Goal: Find specific page/section: Find specific page/section

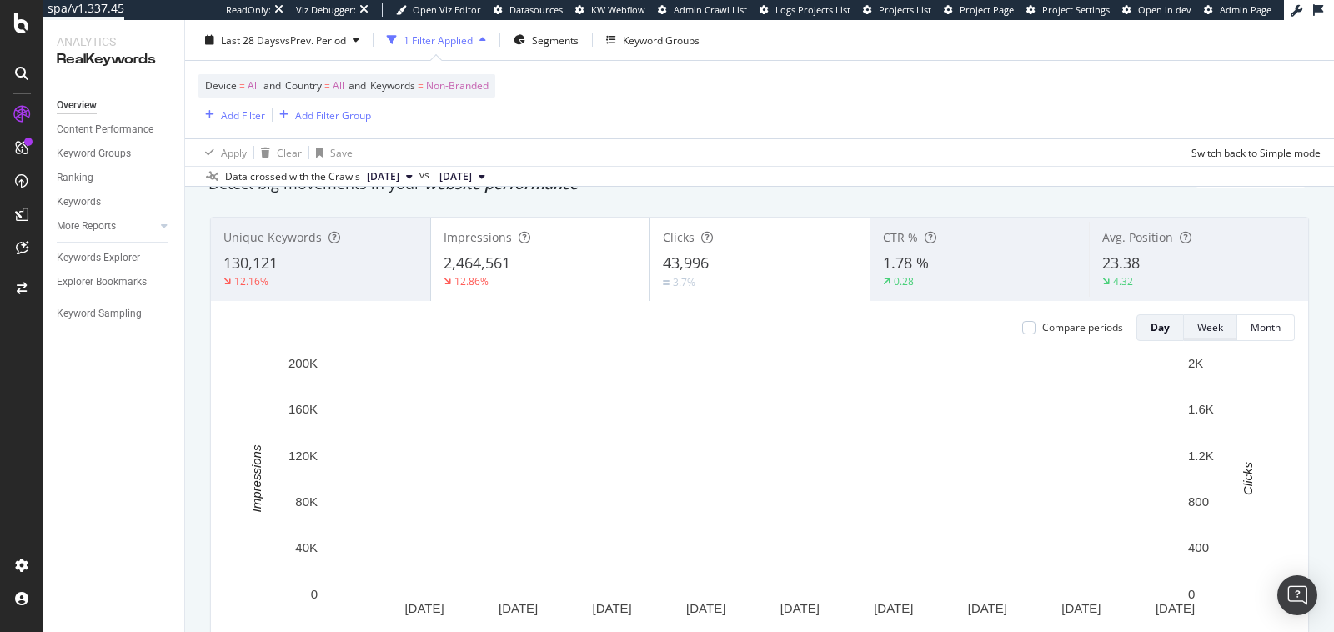
scroll to position [73, 0]
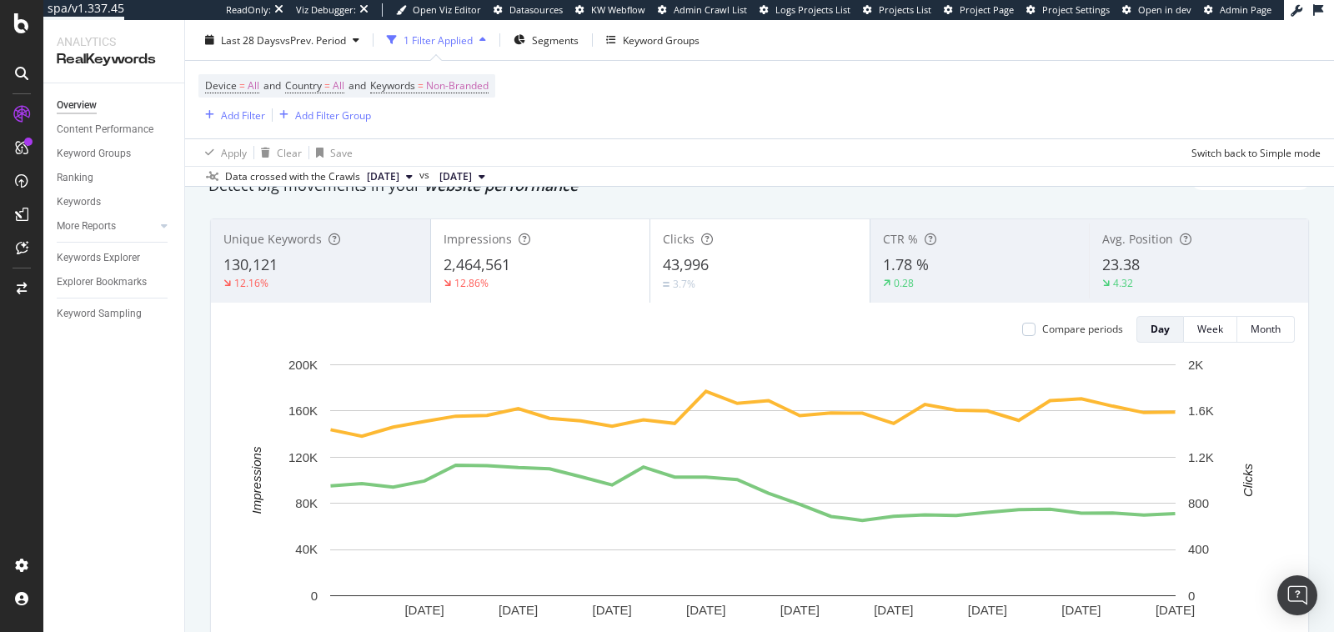
click at [1150, 263] on div "23.38" at bounding box center [1198, 265] width 193 height 22
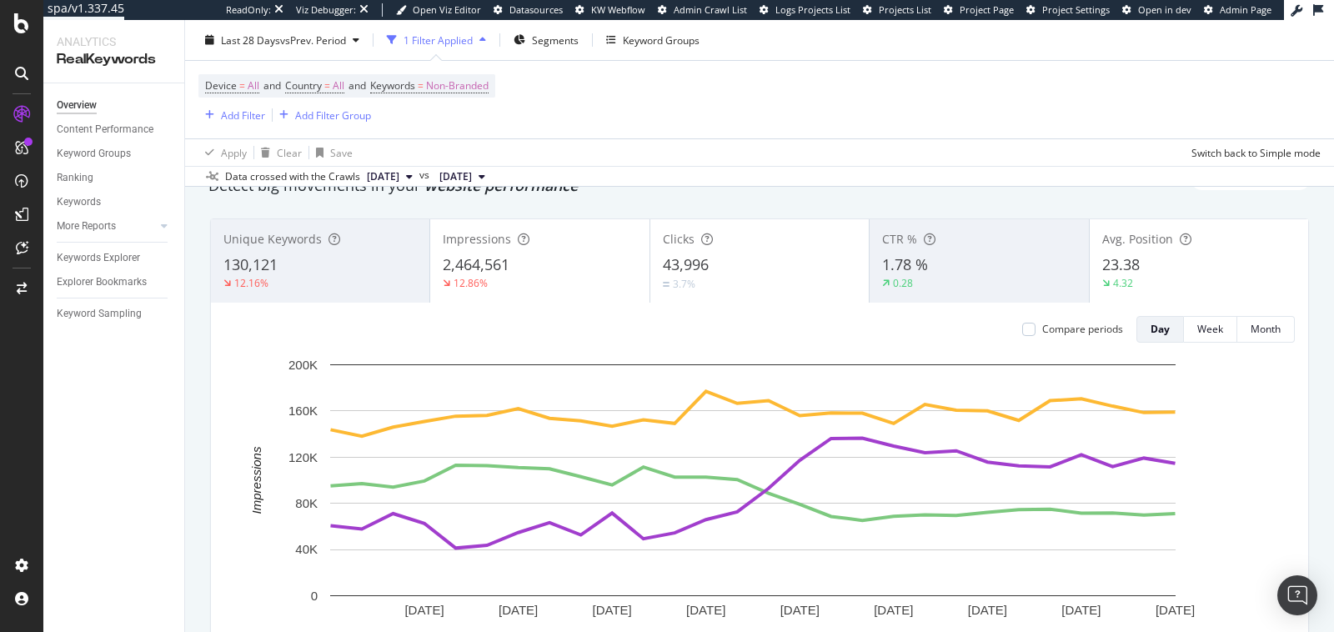
click at [733, 238] on div "Clicks" at bounding box center [759, 239] width 193 height 17
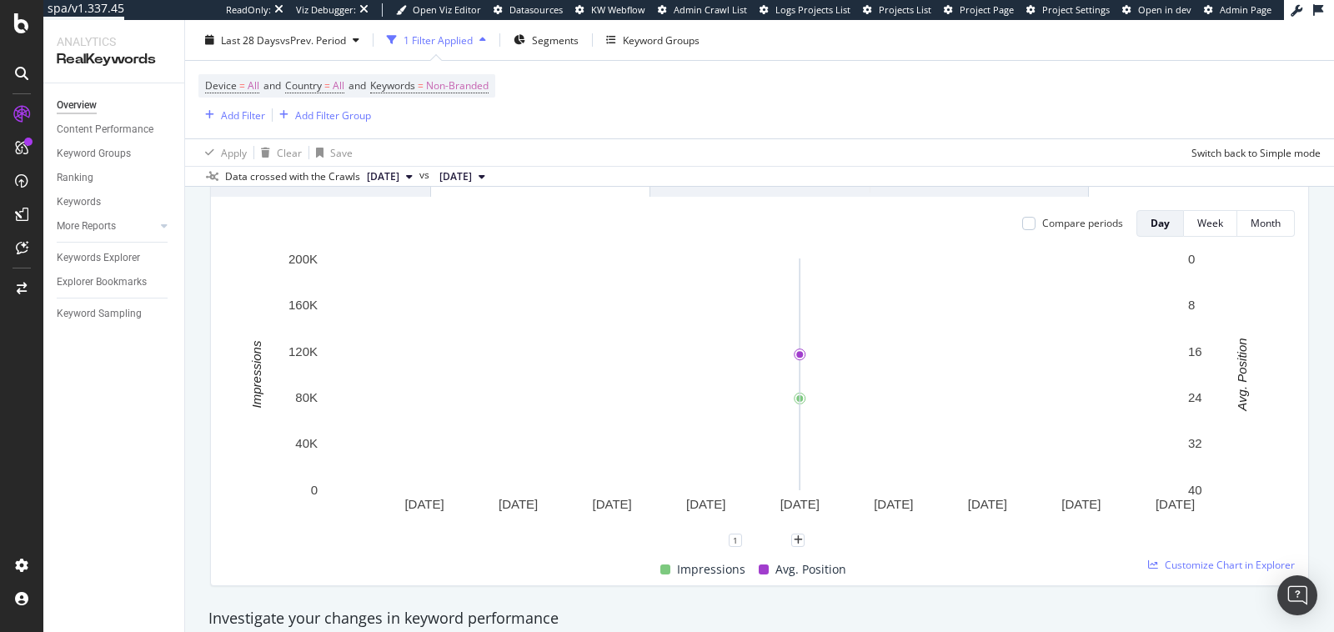
scroll to position [181, 0]
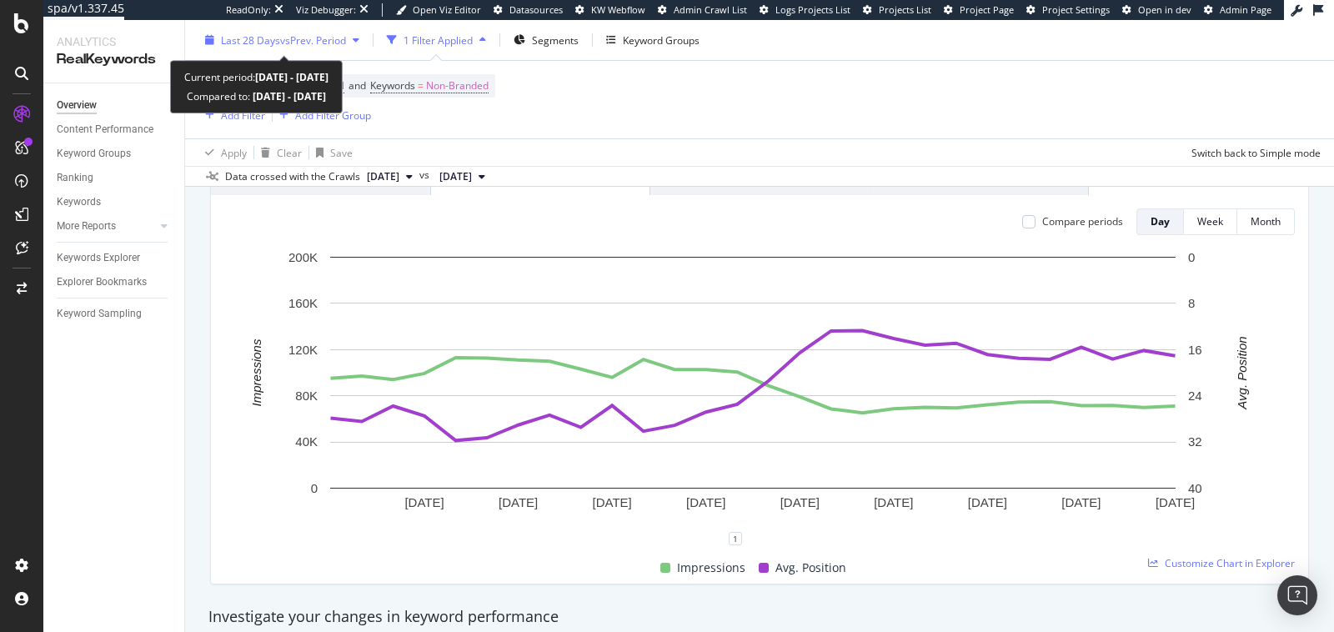
click at [328, 45] on span "vs Prev. Period" at bounding box center [313, 40] width 66 height 14
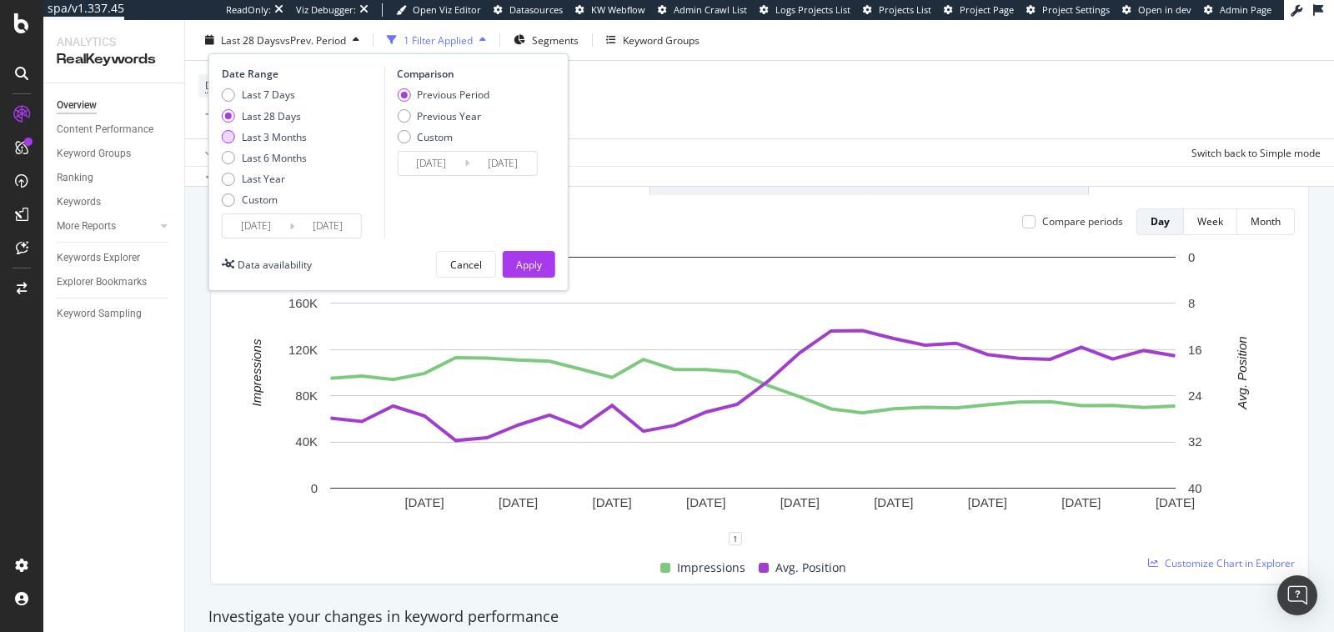
click at [280, 141] on div "Last 3 Months" at bounding box center [274, 136] width 65 height 14
type input "2025/06/25"
type input "2025/03/25"
type input "2025/06/24"
click at [432, 114] on div "Previous Year" at bounding box center [449, 115] width 64 height 14
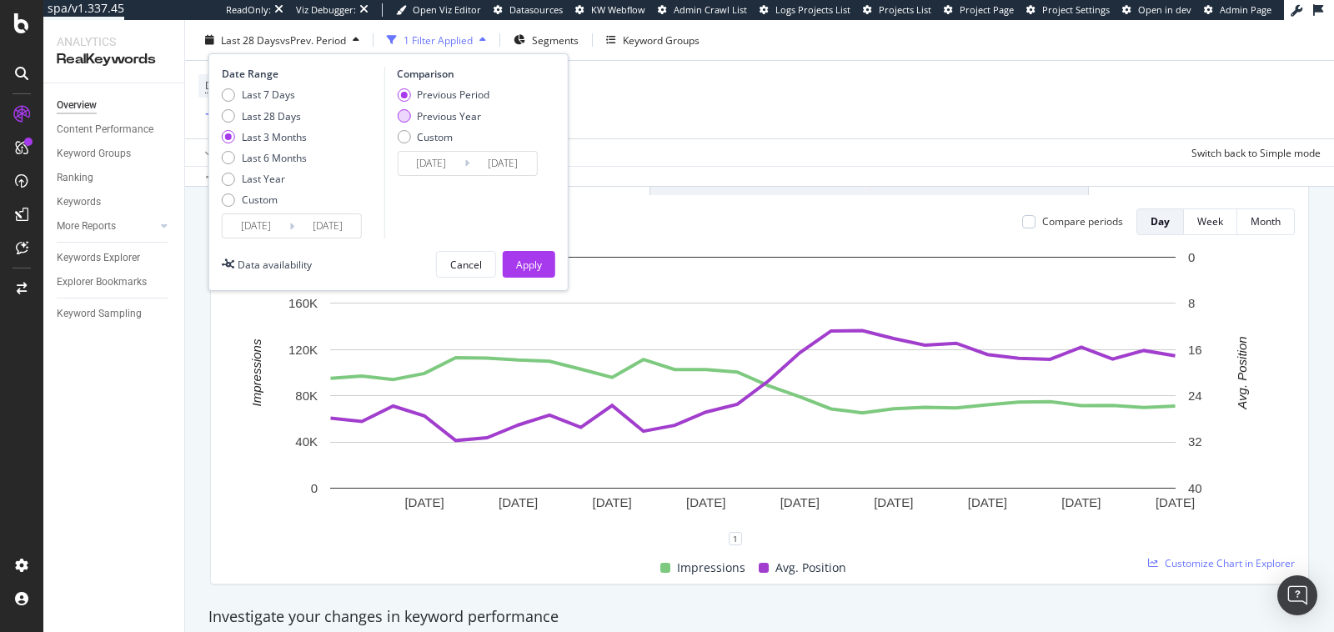
type input "2024/06/26"
type input "2024/09/25"
click at [532, 267] on div "Apply" at bounding box center [529, 264] width 26 height 14
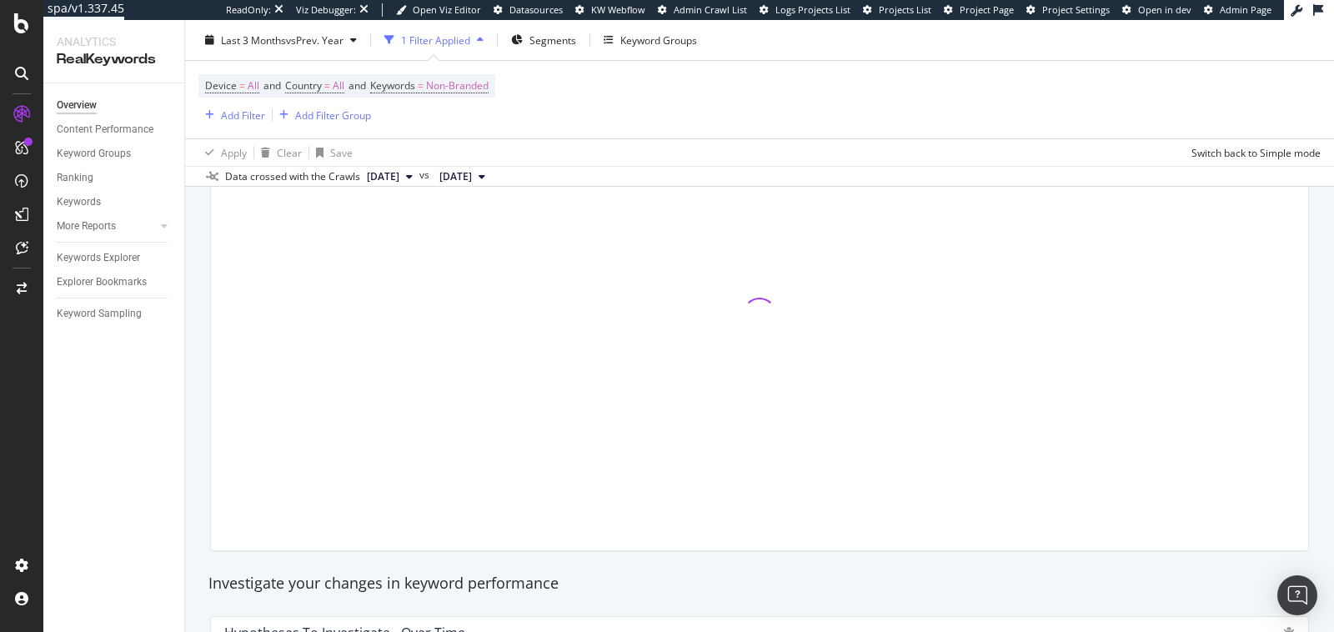
scroll to position [218, 0]
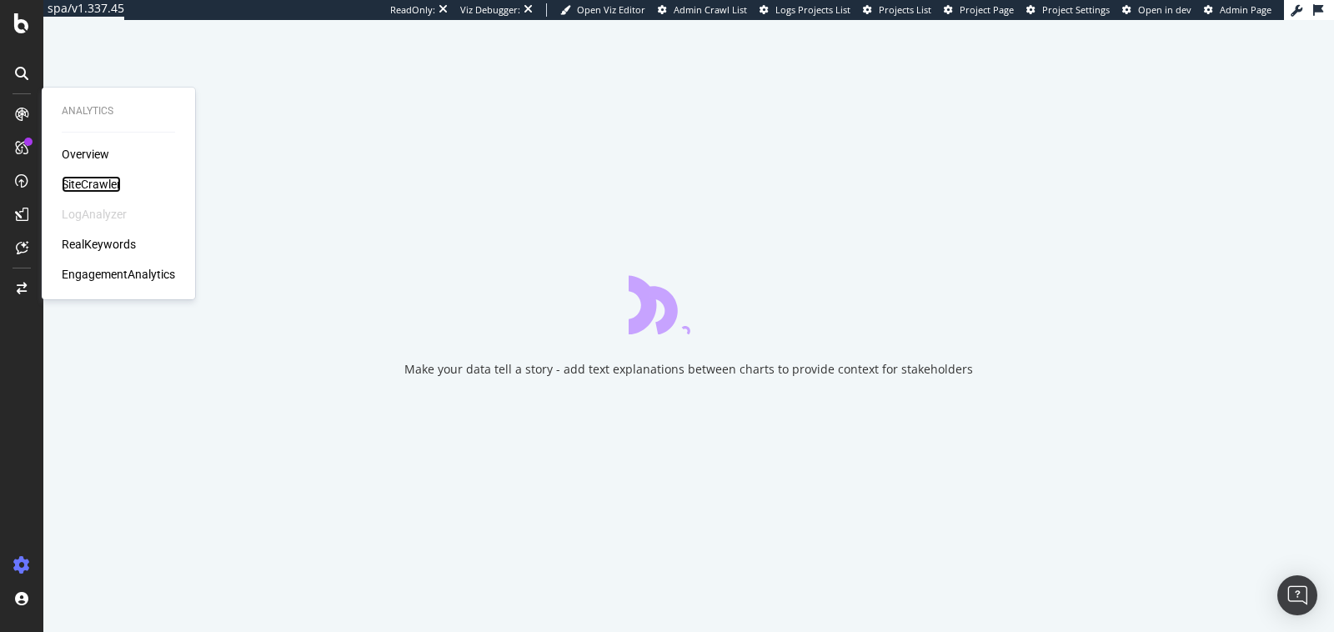
click at [80, 187] on div "SiteCrawler" at bounding box center [91, 184] width 59 height 17
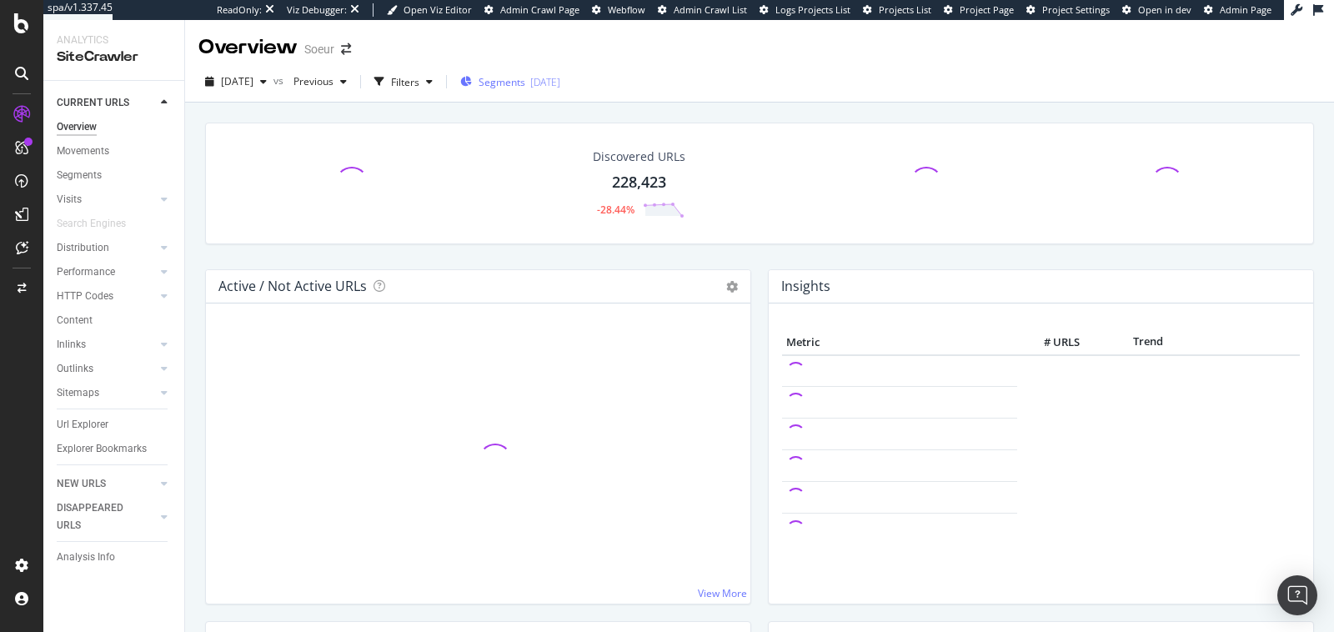
click at [521, 90] on div "Segments 2025-09-23" at bounding box center [510, 81] width 100 height 25
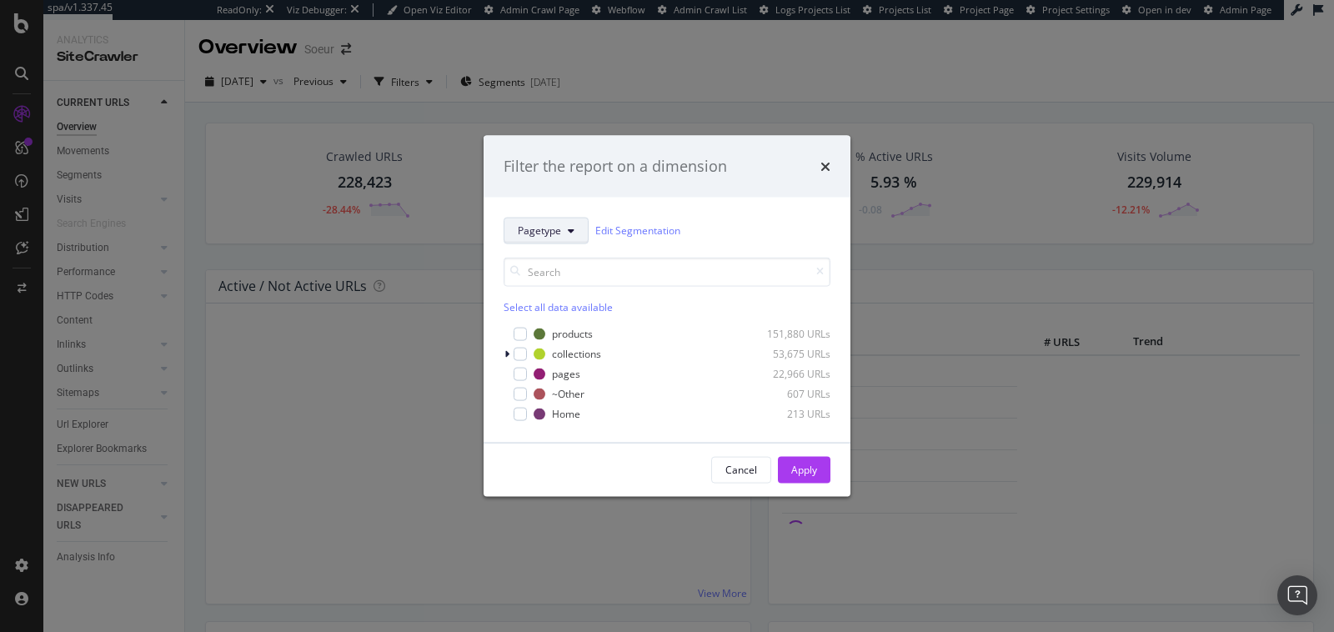
click at [549, 239] on button "Pagetype" at bounding box center [546, 230] width 85 height 27
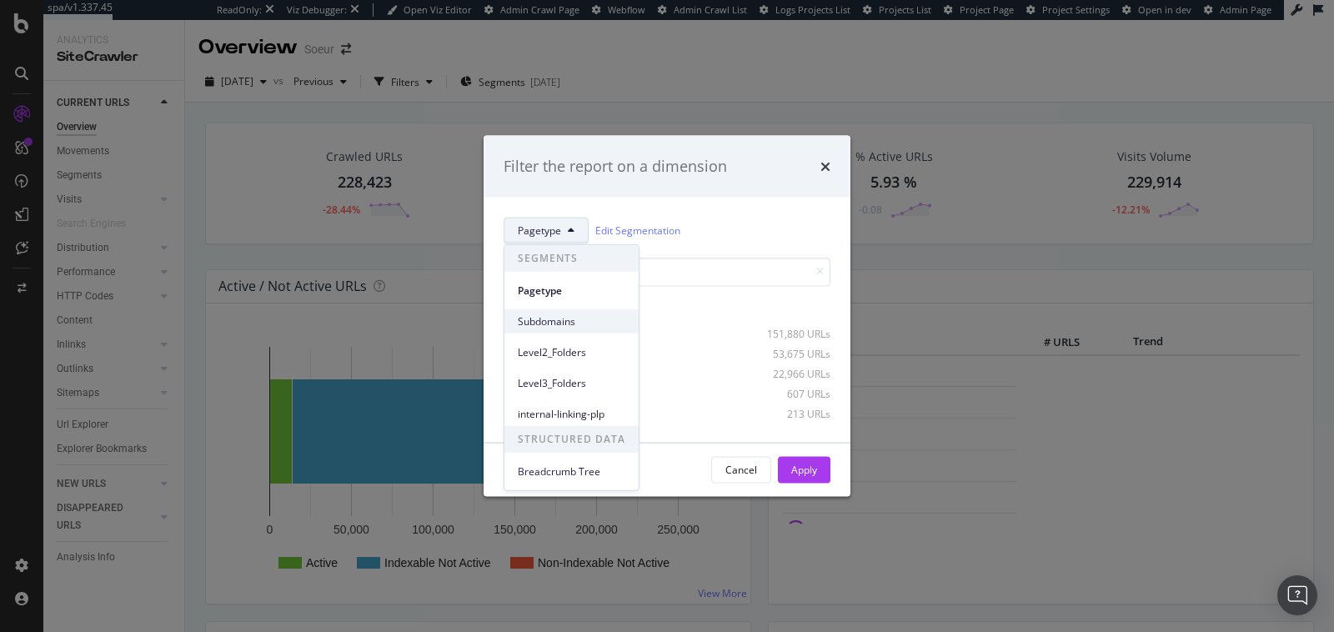
click at [564, 324] on span "Subdomains" at bounding box center [572, 321] width 108 height 15
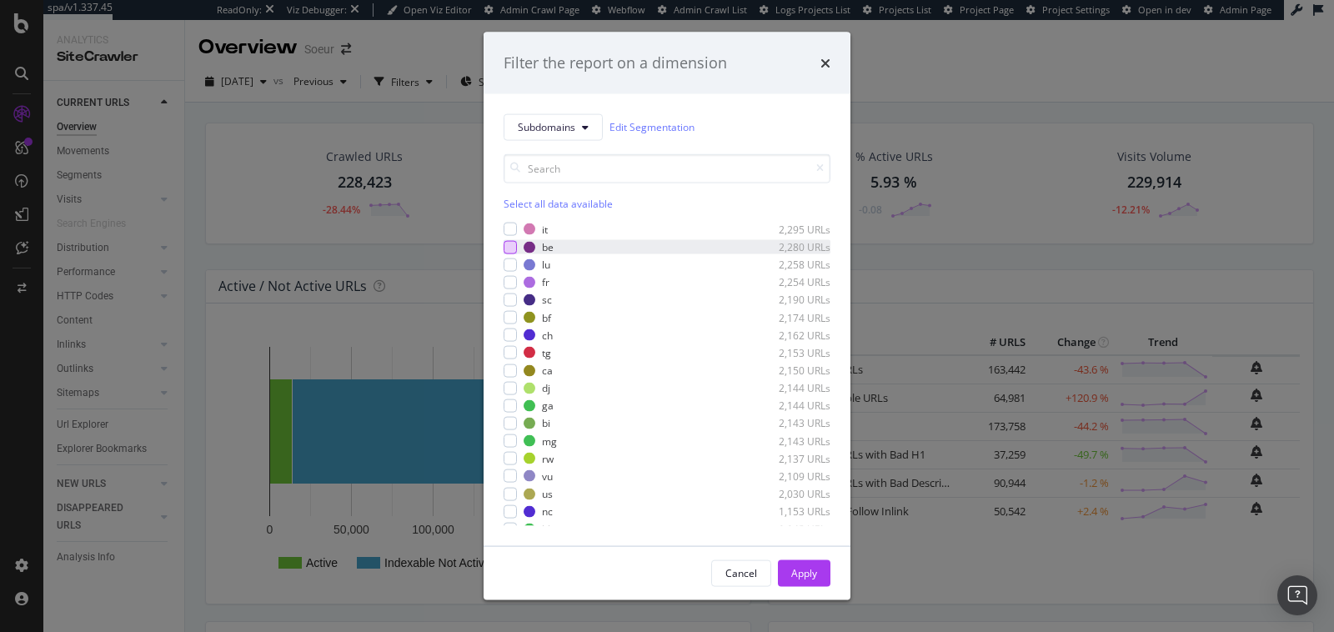
click at [515, 249] on div "modal" at bounding box center [510, 246] width 13 height 13
click at [814, 583] on div "Apply" at bounding box center [804, 572] width 26 height 25
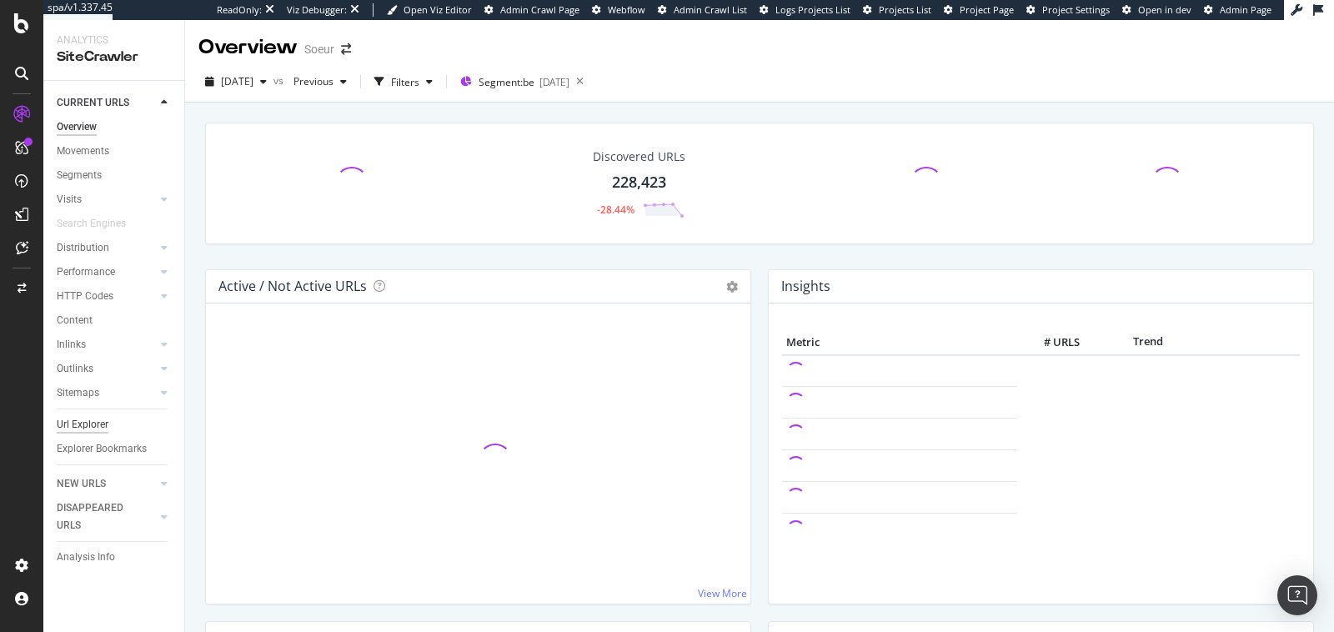
click at [96, 421] on div "Url Explorer" at bounding box center [83, 425] width 52 height 18
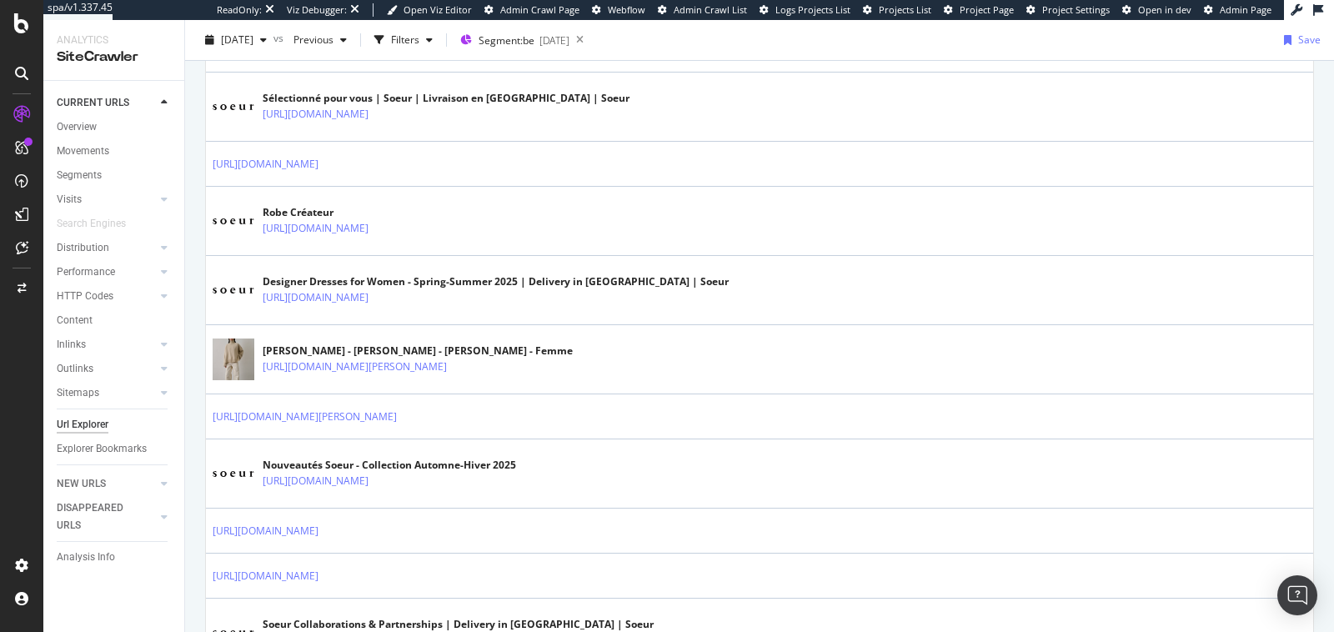
scroll to position [721, 0]
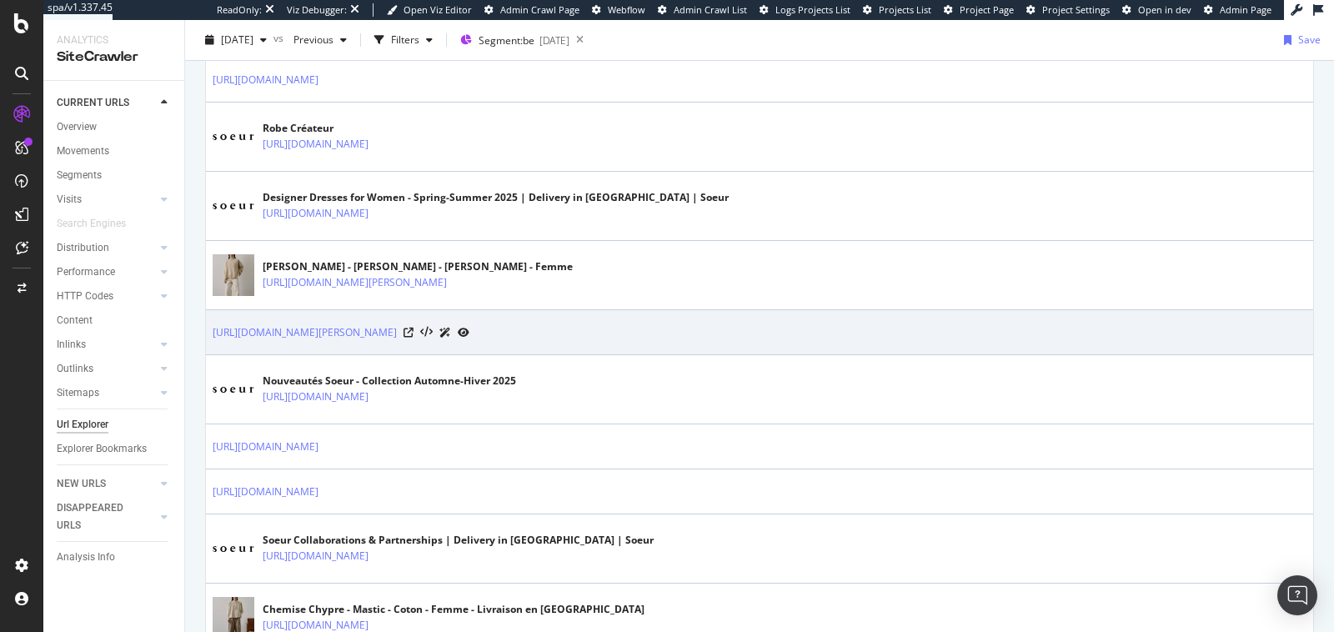
drag, startPoint x: 210, startPoint y: 337, endPoint x: 211, endPoint y: 317, distance: 20.0
click at [211, 317] on td "https://be.soeur.fr/en/products/pull-william-ecru-chine-pul1518william24wecr19" at bounding box center [760, 332] width 1108 height 45
copy link "https://be.soeur.fr/en/products/pull-william-ecru-chine-pul1518william24wecr19"
